Goal: Task Accomplishment & Management: Manage account settings

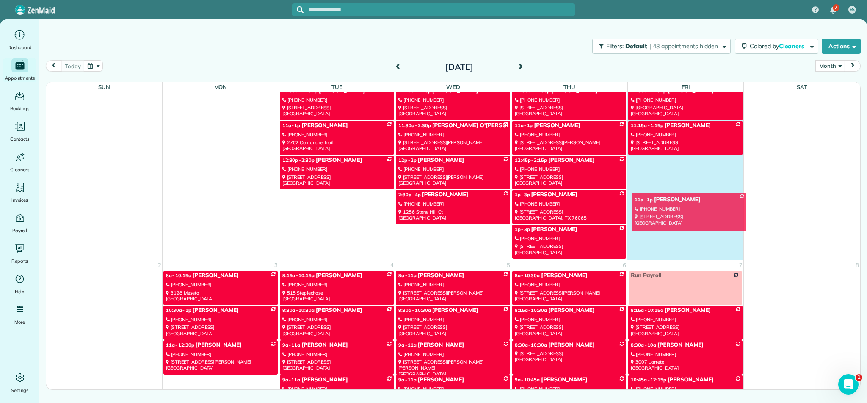
scroll to position [1420, 0]
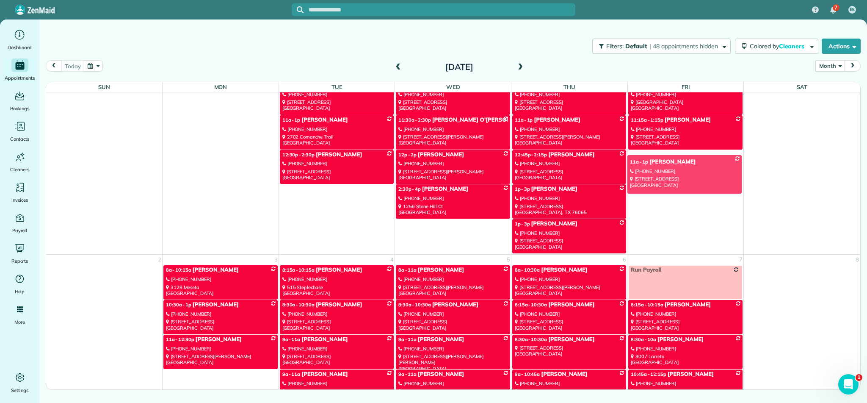
drag, startPoint x: 702, startPoint y: 100, endPoint x: 701, endPoint y: 177, distance: 76.6
click at [701, 177] on div "Sun Mon Tue Wed Thu Fri Sat 28 29 30 1 2 3 4 9a - 11a [PERSON_NAME] [PHONE_NUMB…" at bounding box center [453, 242] width 814 height 320
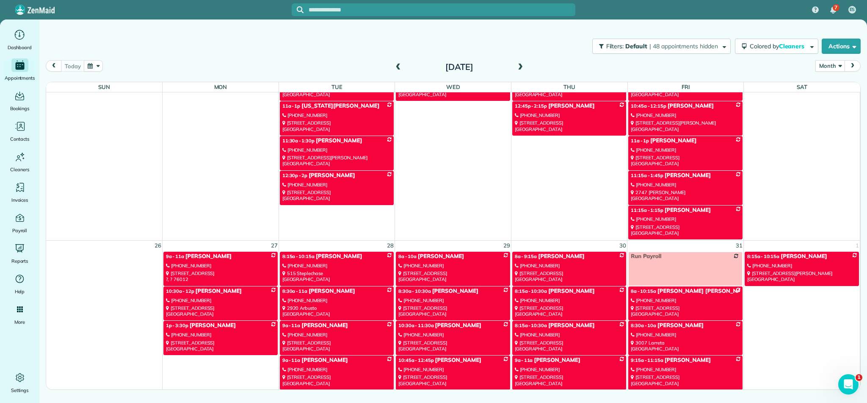
scroll to position [1075, 0]
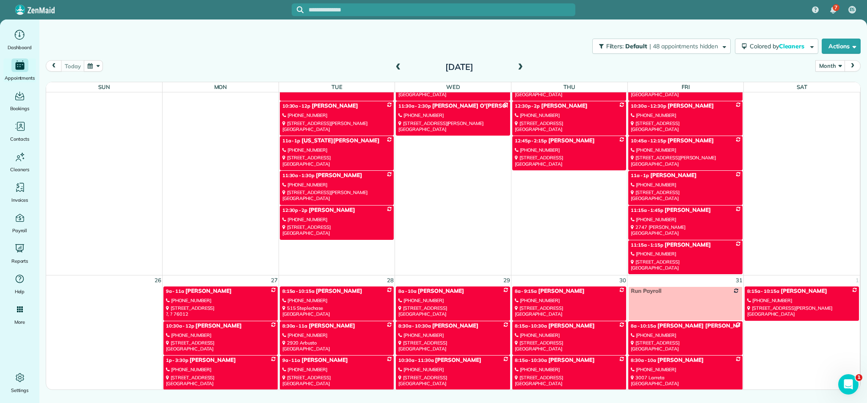
click at [663, 182] on div "[PHONE_NUMBER]" at bounding box center [685, 185] width 109 height 6
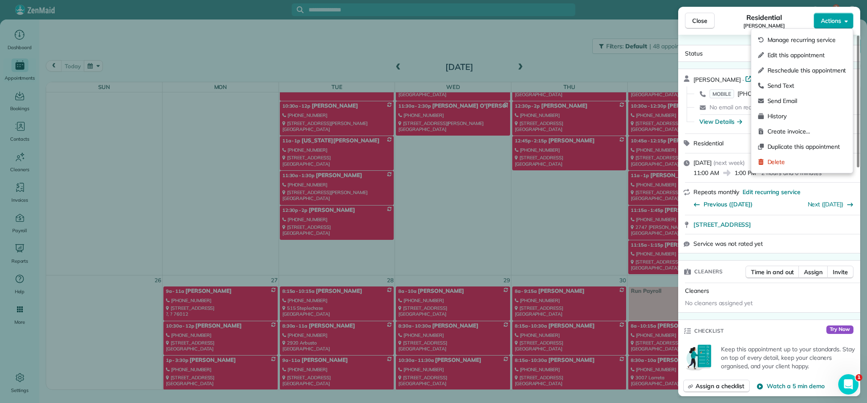
click at [842, 20] on button "Actions" at bounding box center [834, 21] width 40 height 16
click at [790, 69] on span "Reschedule this appointment" at bounding box center [807, 70] width 79 height 8
select select "*"
select select "****"
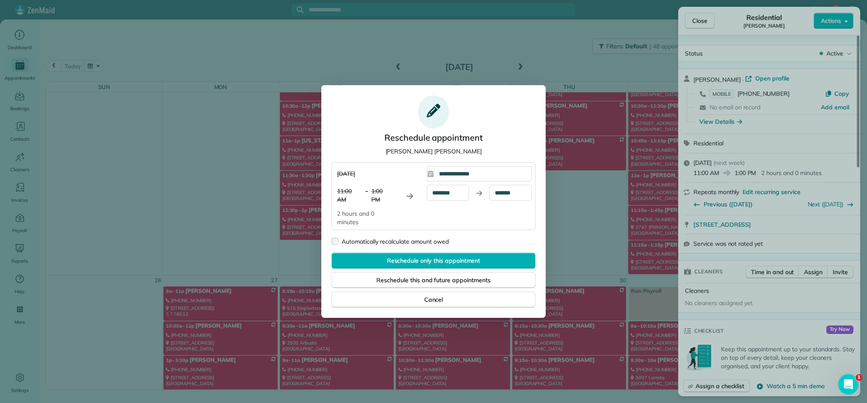
click at [492, 173] on div "**********" at bounding box center [482, 173] width 97 height 15
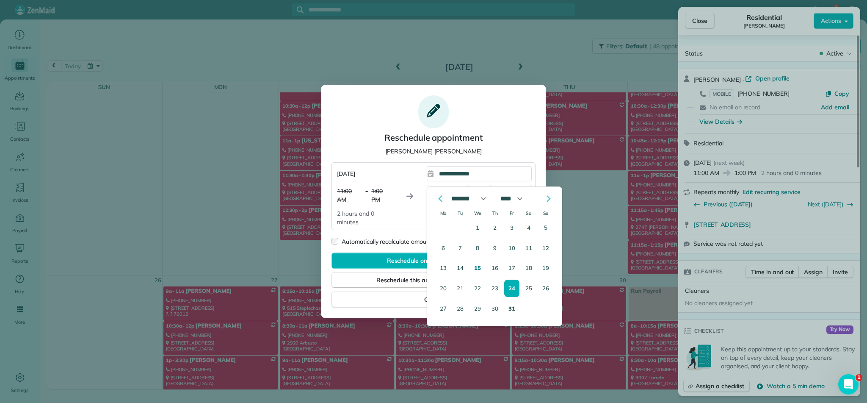
click at [511, 306] on button "31" at bounding box center [511, 308] width 15 height 18
type div "**********"
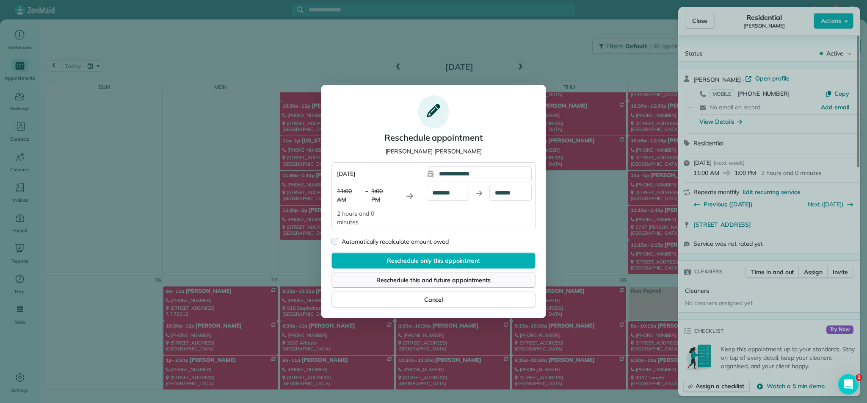
click at [429, 279] on span "Reschedule this and future appointments" at bounding box center [433, 280] width 114 height 8
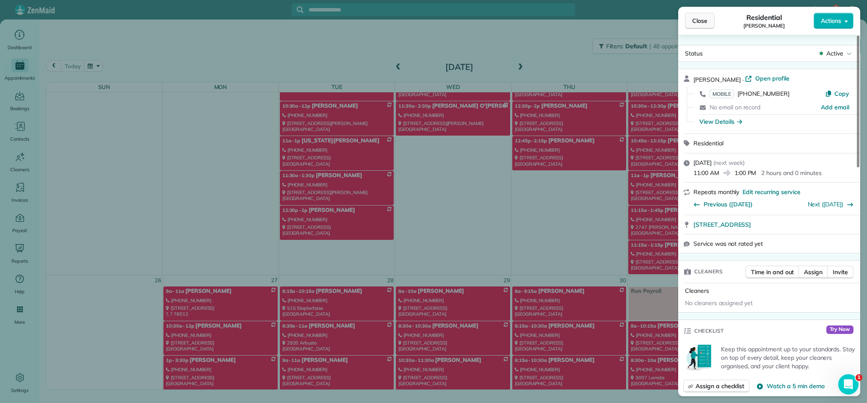
click at [699, 20] on span "Close" at bounding box center [699, 21] width 15 height 8
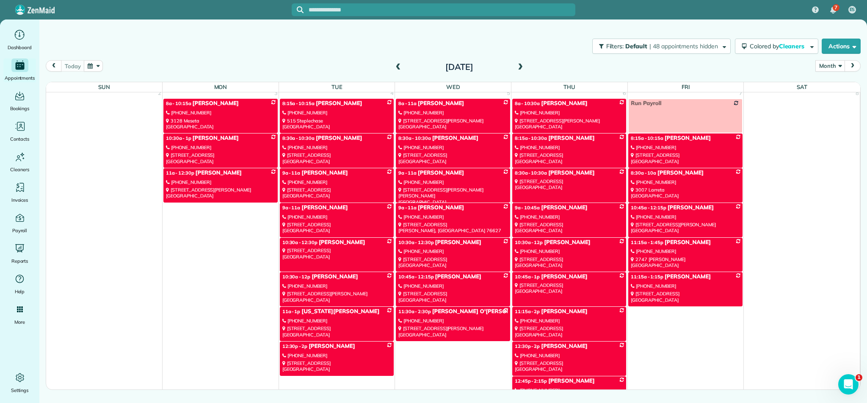
scroll to position [1595, 0]
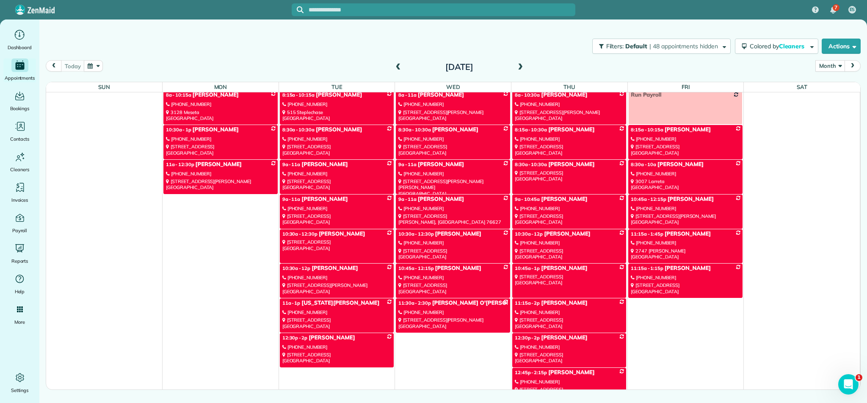
click at [680, 197] on span "[PERSON_NAME]" at bounding box center [691, 199] width 46 height 7
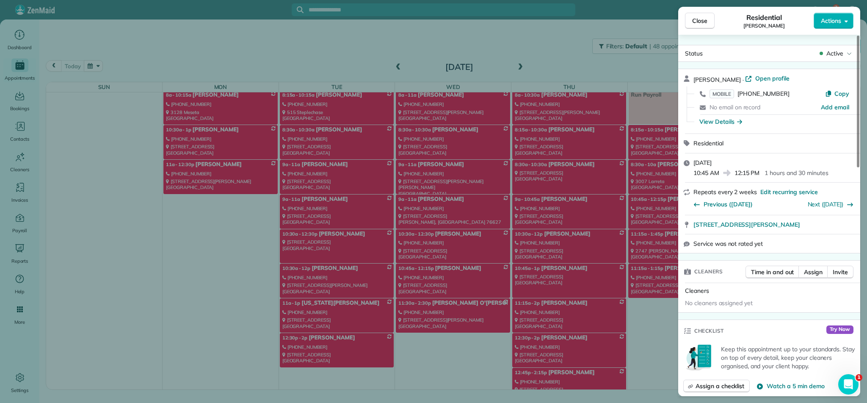
click at [613, 74] on div "Close Residential [PERSON_NAME] Actions Status Active [PERSON_NAME] · Open prof…" at bounding box center [433, 201] width 867 height 403
